Goal: Check status: Check status

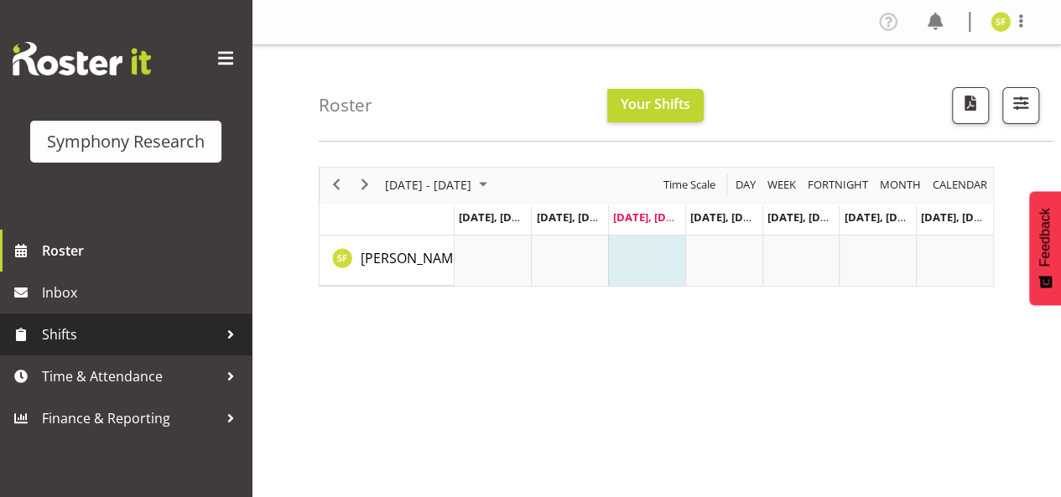
click at [134, 345] on span "Shifts" at bounding box center [130, 334] width 176 height 25
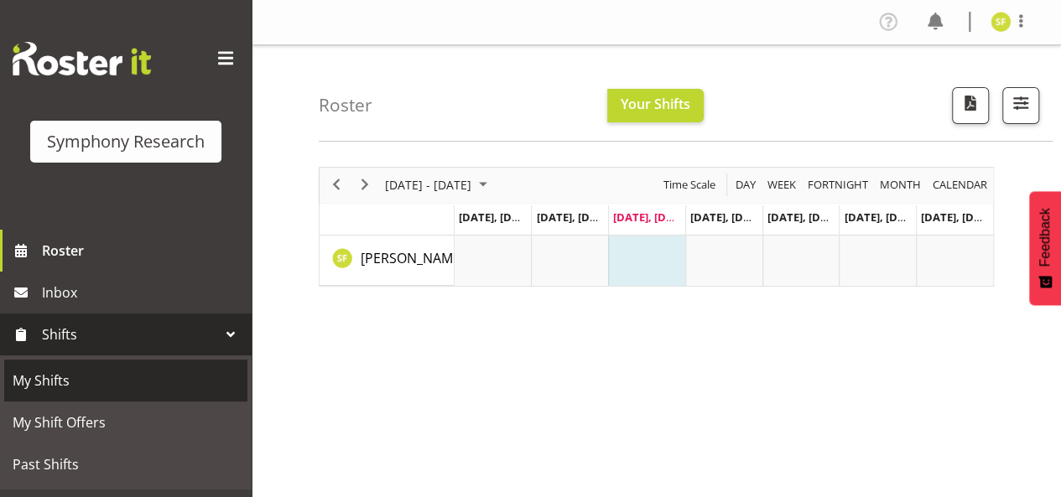
click at [94, 378] on span "My Shifts" at bounding box center [126, 380] width 226 height 25
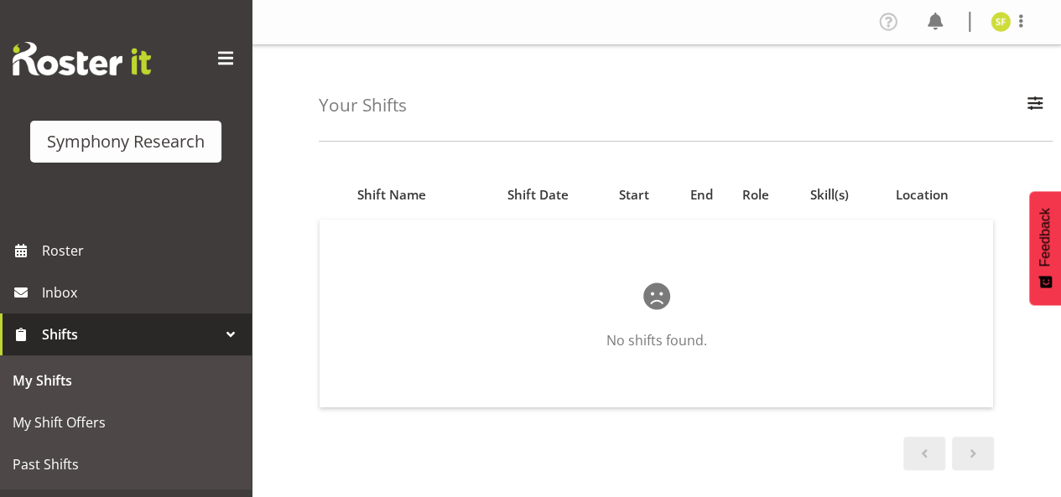
click at [188, 335] on span "Shifts" at bounding box center [130, 334] width 176 height 25
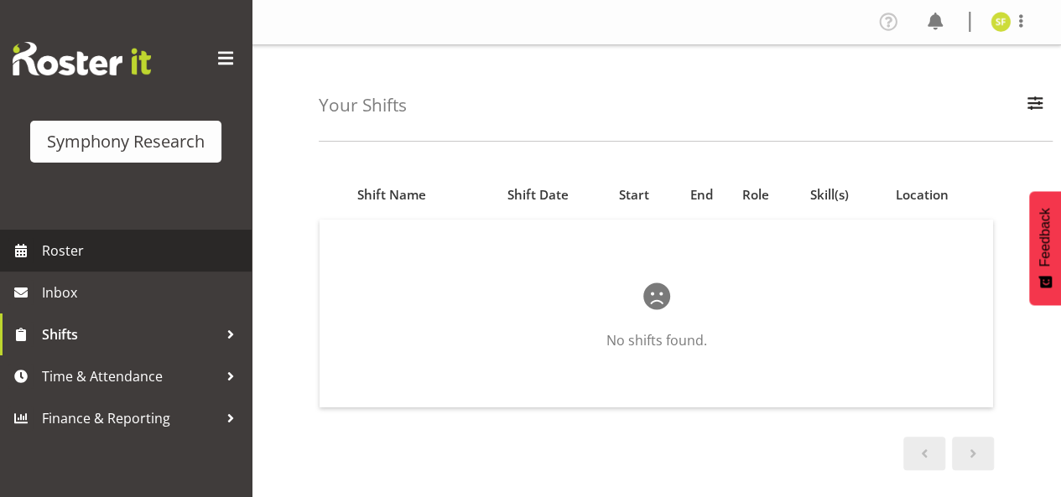
click at [122, 238] on span "Roster" at bounding box center [142, 250] width 201 height 25
